Goal: Task Accomplishment & Management: Use online tool/utility

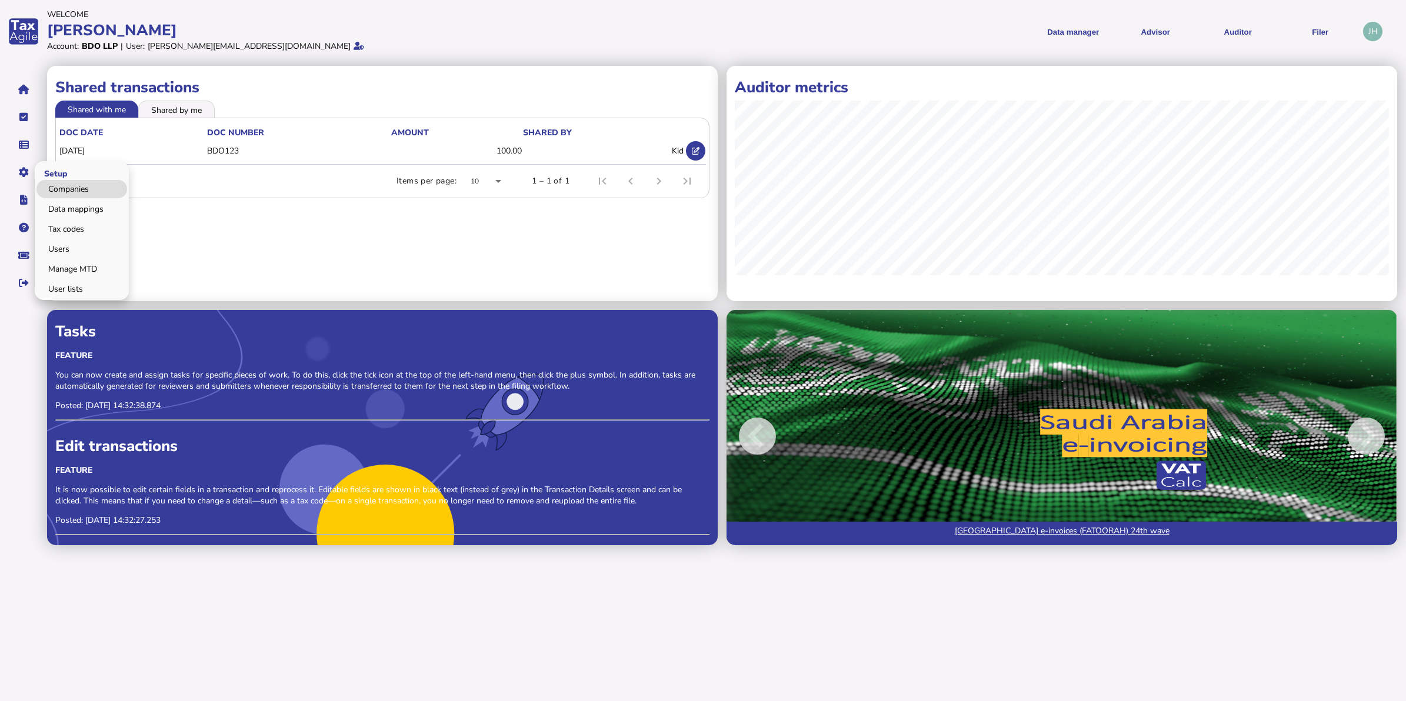
click at [59, 189] on link "Companies" at bounding box center [81, 189] width 91 height 18
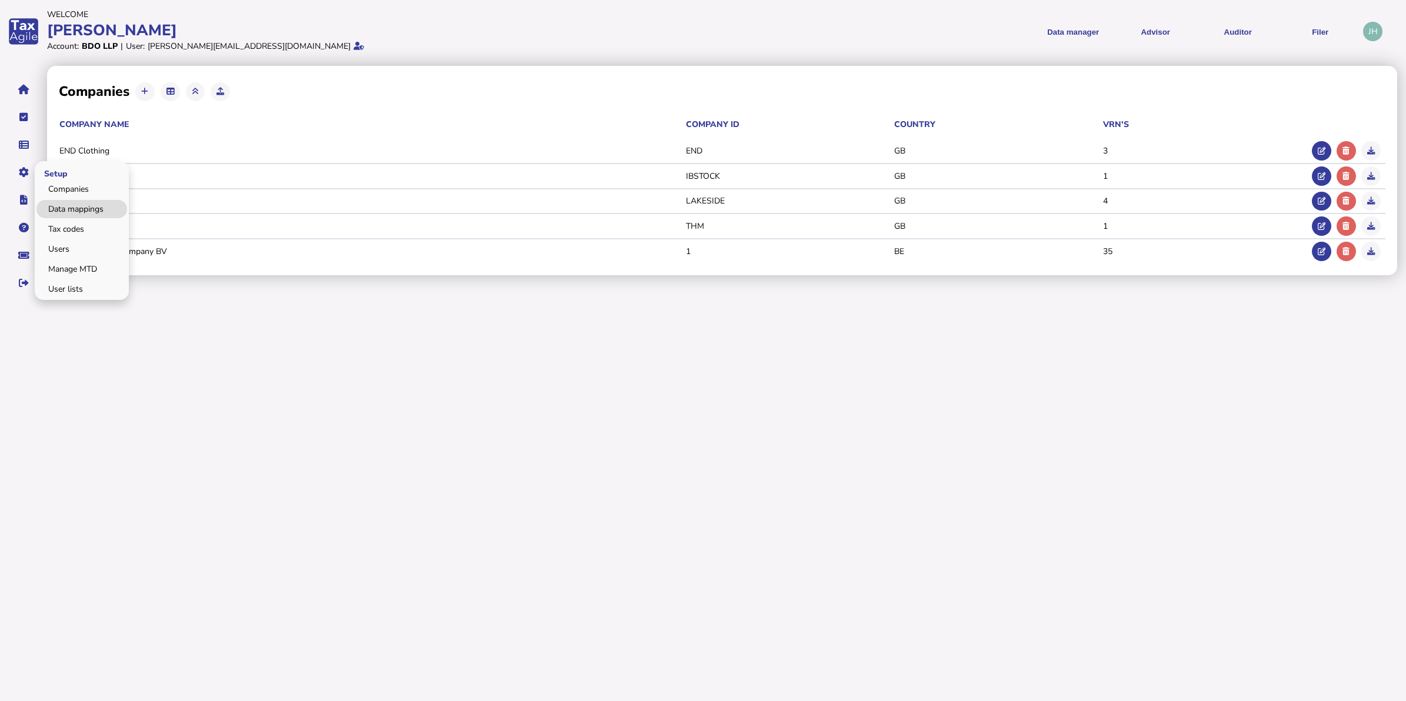
click at [69, 203] on link "Data mappings" at bounding box center [81, 209] width 91 height 18
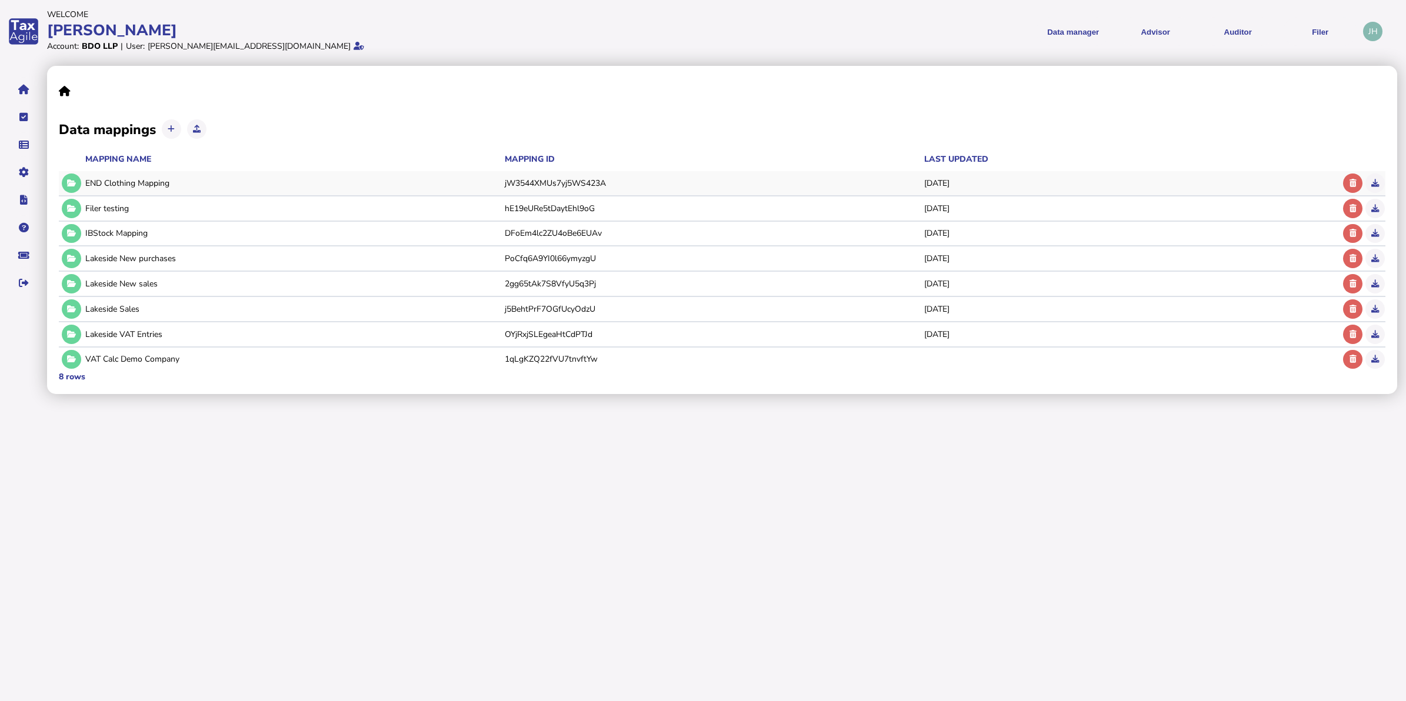
click at [219, 186] on div "END Clothing Mapping" at bounding box center [292, 183] width 415 height 11
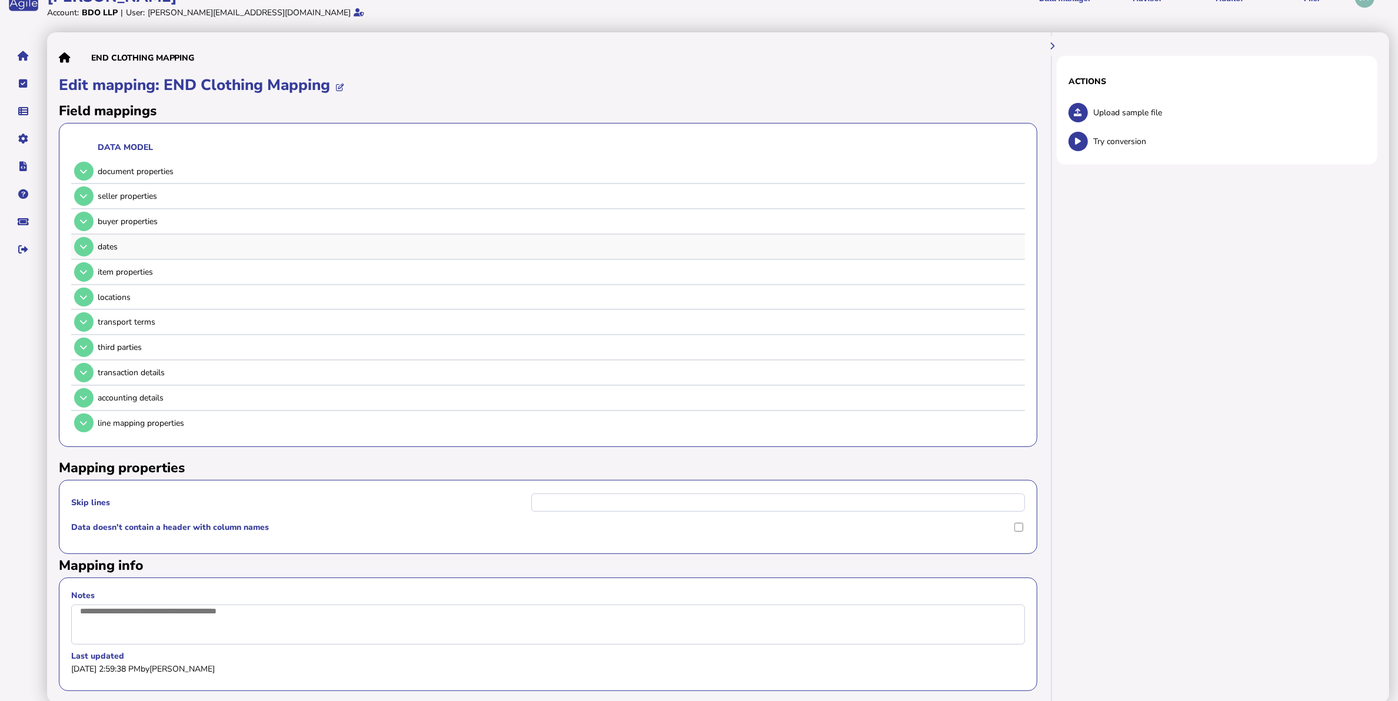
scroll to position [51, 0]
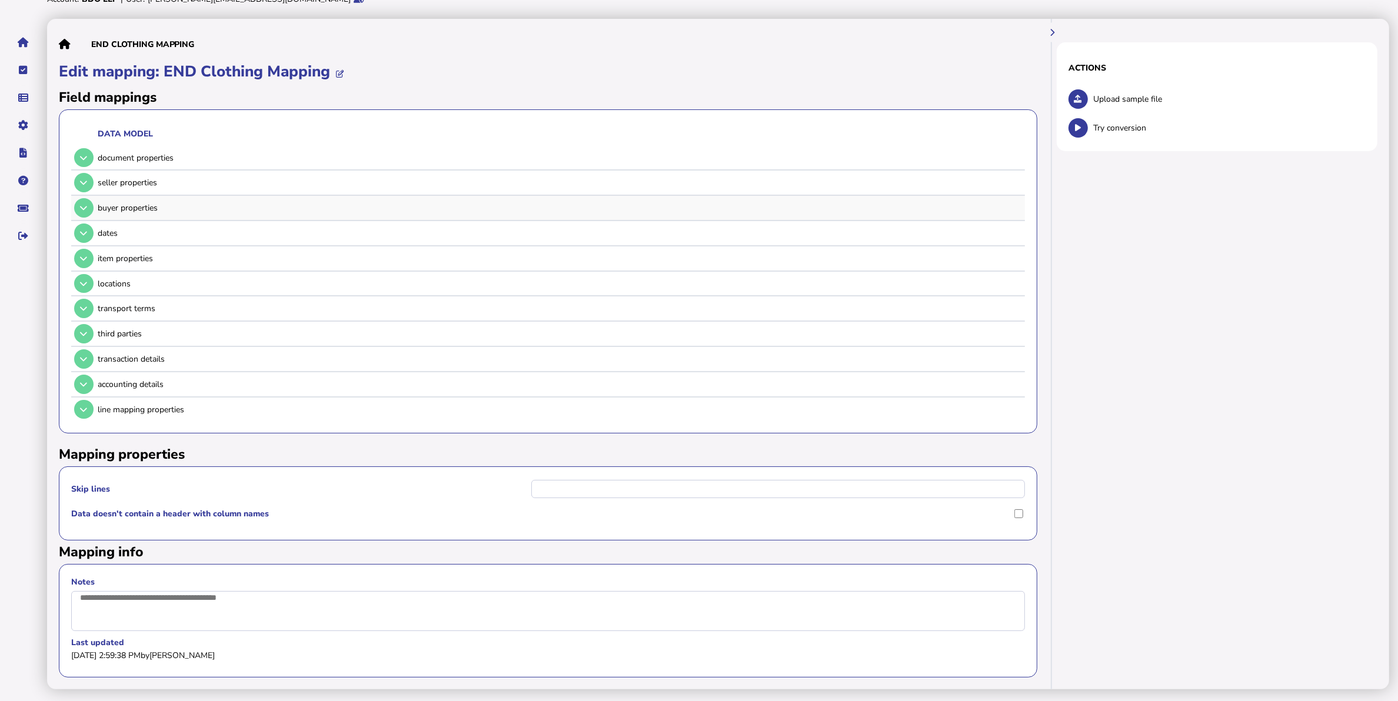
click at [136, 202] on div "buyer properties" at bounding box center [559, 207] width 923 height 11
click at [84, 173] on button at bounding box center [83, 182] width 19 height 19
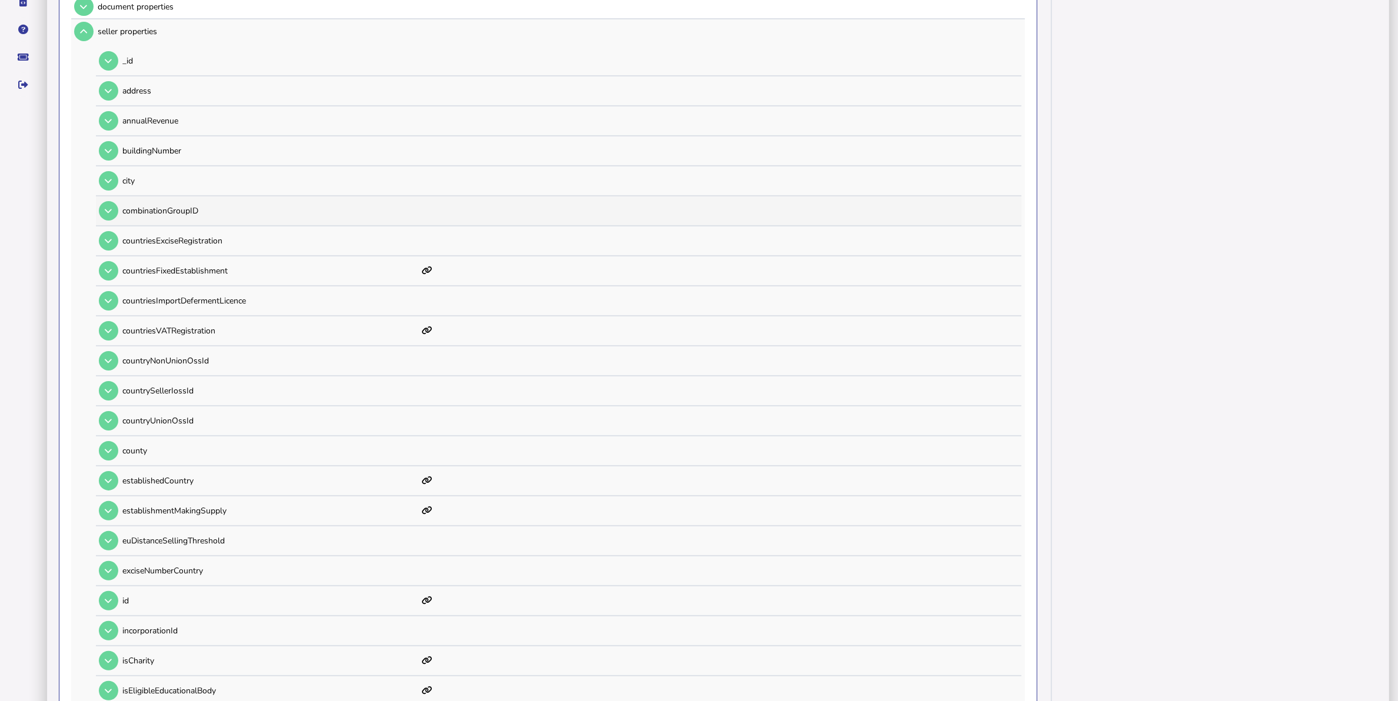
scroll to position [272, 0]
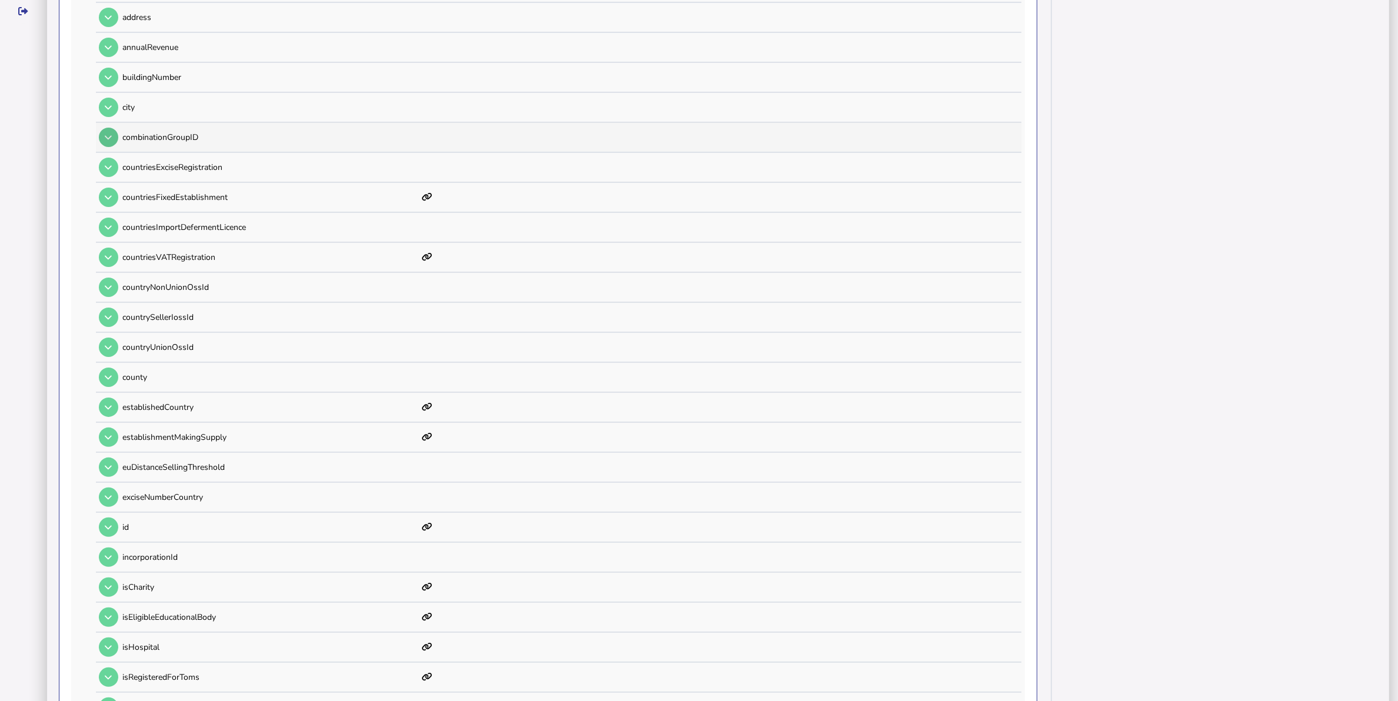
click at [108, 137] on icon at bounding box center [108, 138] width 7 height 8
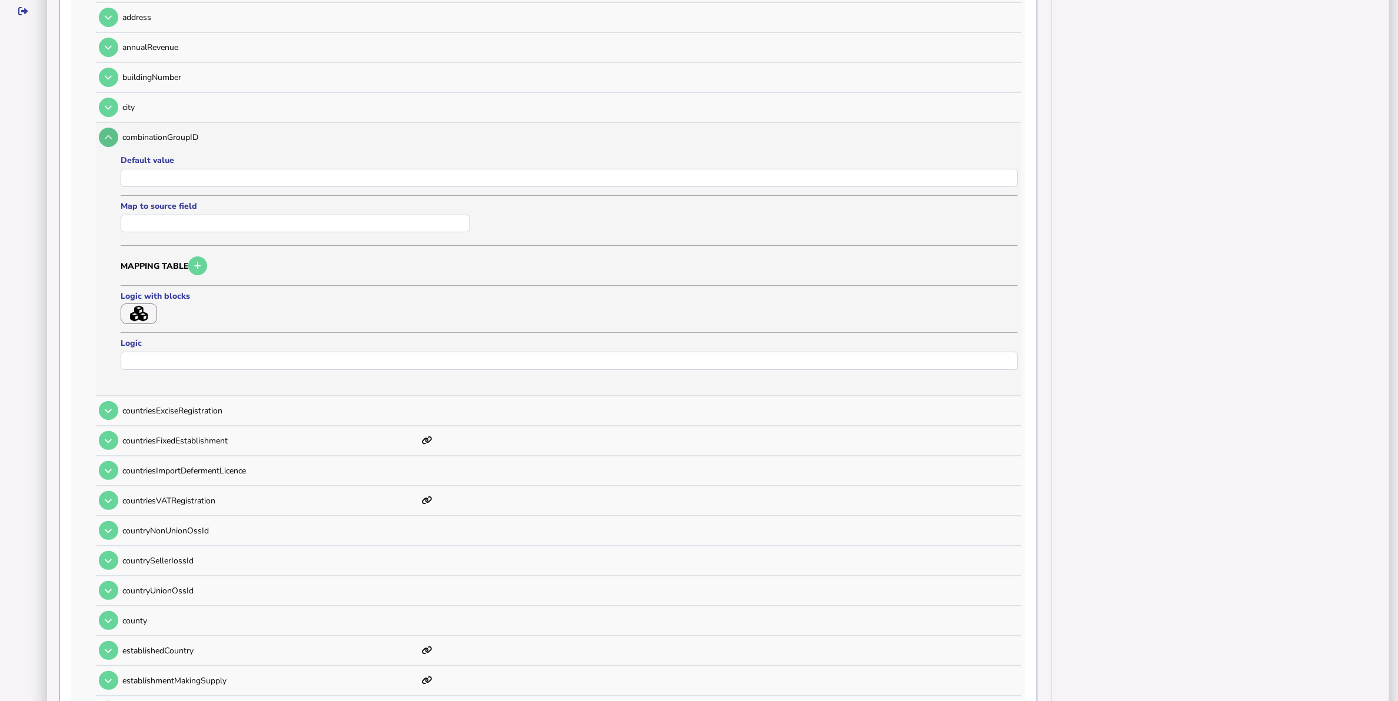
click at [110, 136] on icon at bounding box center [108, 138] width 7 height 8
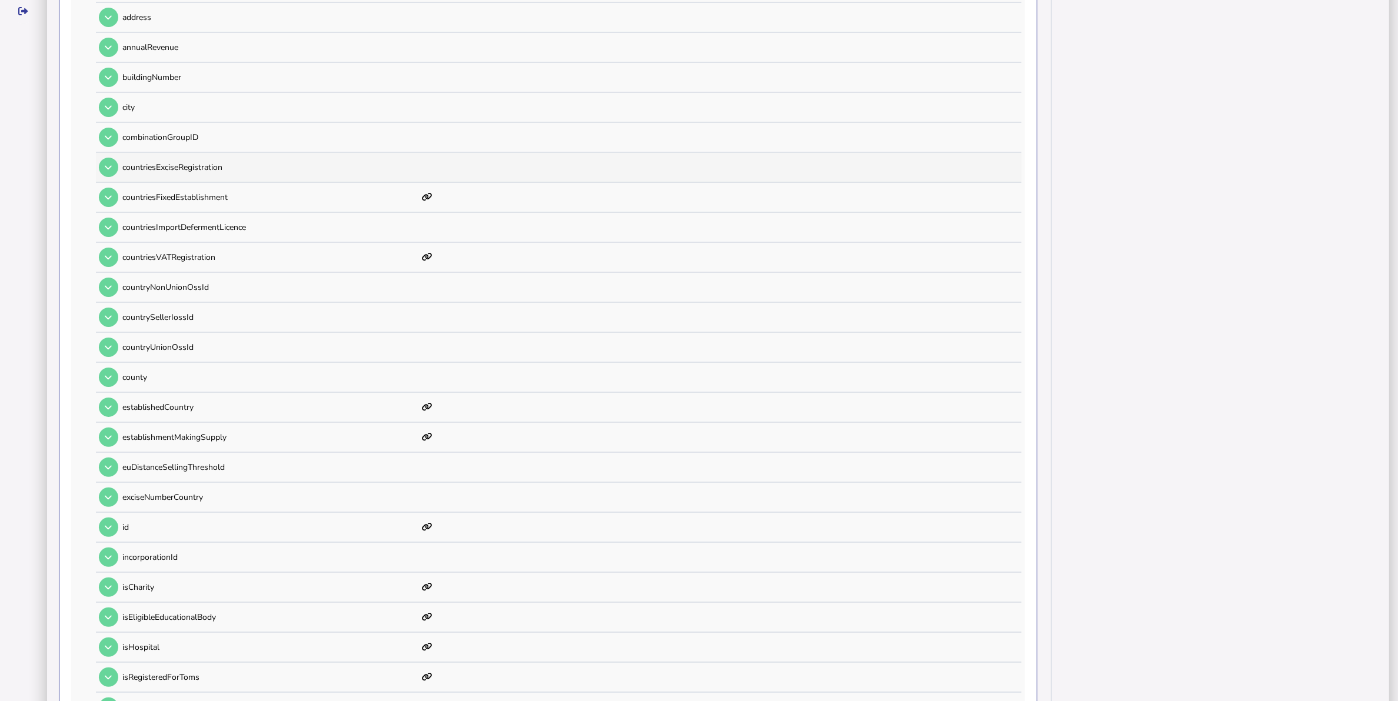
scroll to position [198, 0]
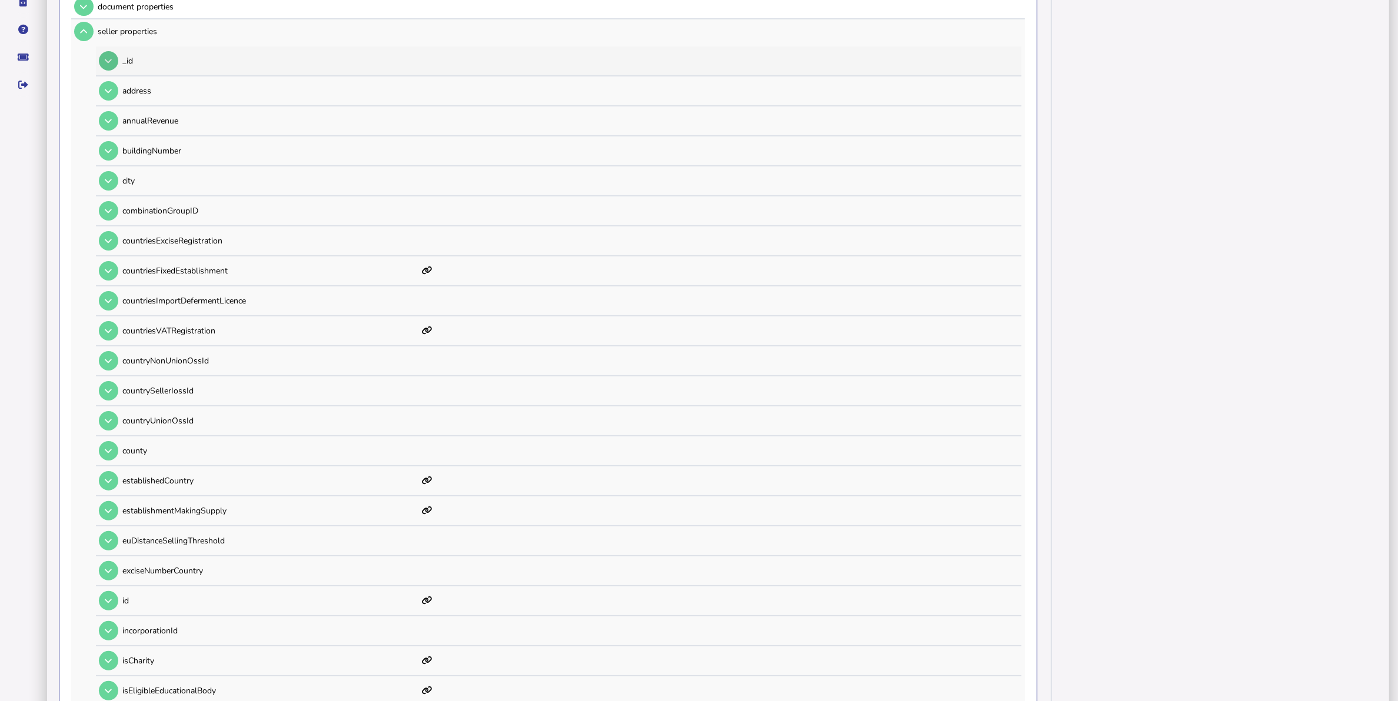
drag, startPoint x: 119, startPoint y: 52, endPoint x: 114, endPoint y: 59, distance: 8.8
click at [119, 52] on div "_id" at bounding box center [557, 60] width 922 height 29
click at [111, 65] on button at bounding box center [108, 60] width 19 height 19
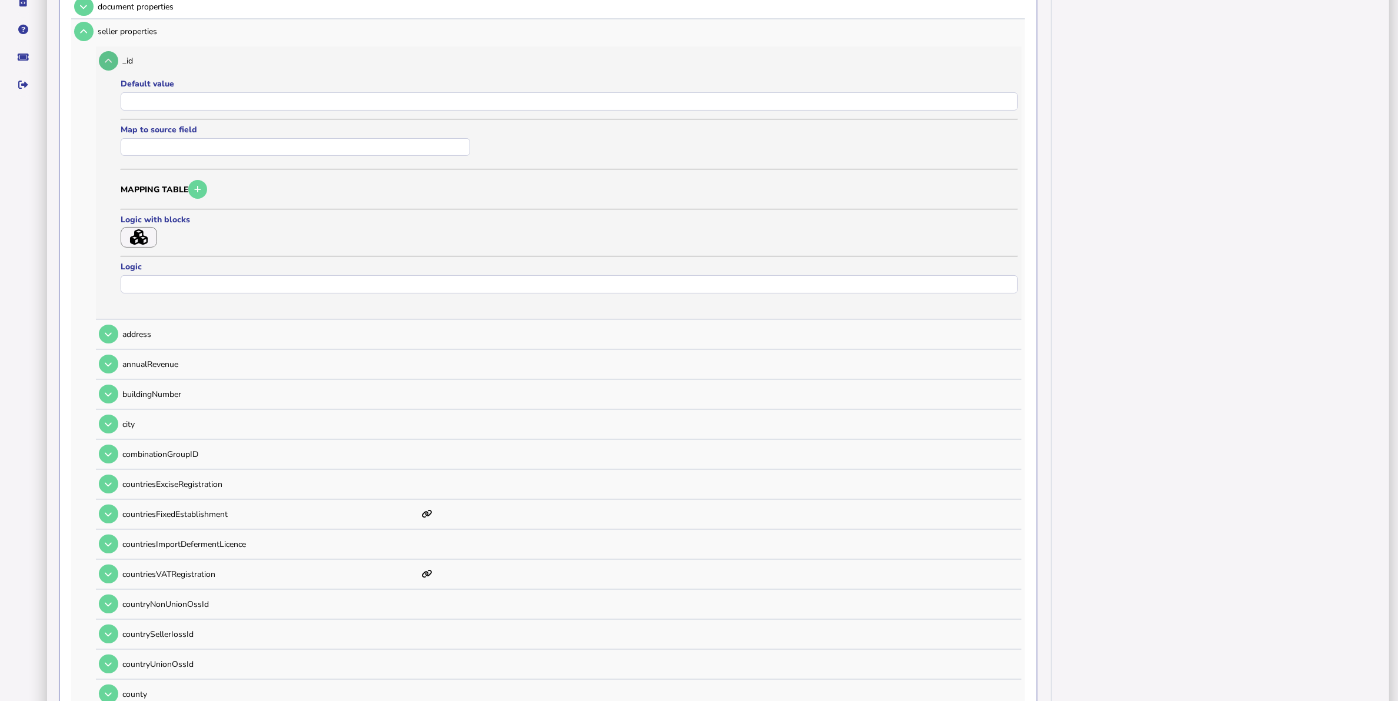
click at [113, 62] on button at bounding box center [108, 60] width 19 height 19
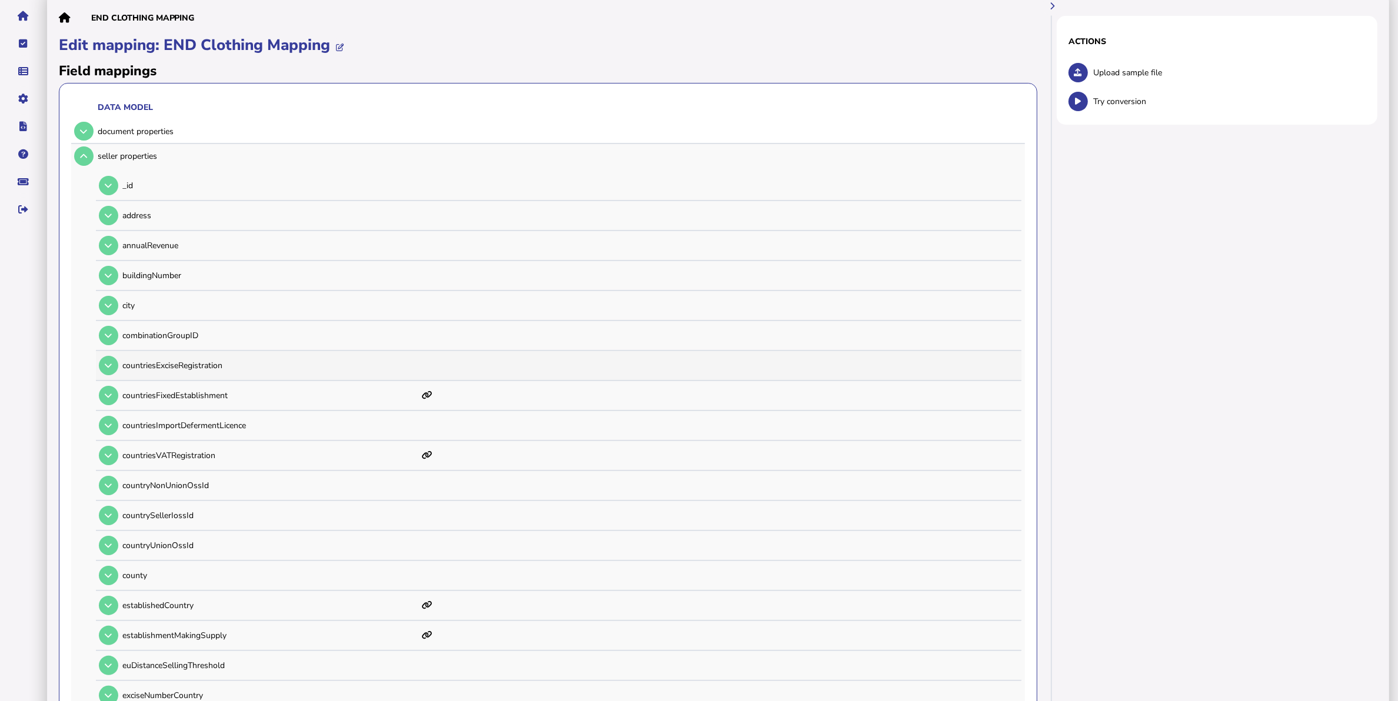
scroll to position [51, 0]
